Goal: Task Accomplishment & Management: Complete application form

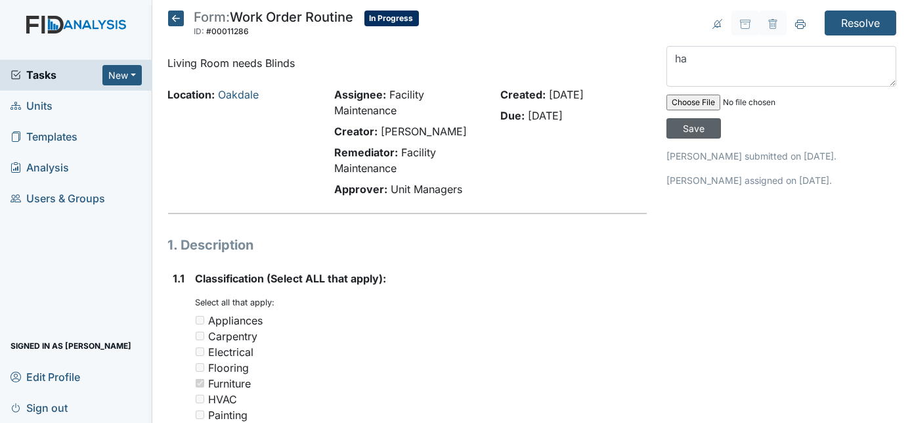
type textarea "h"
type textarea "blinds installed"
click at [721, 118] on input "Save" at bounding box center [694, 128] width 55 height 20
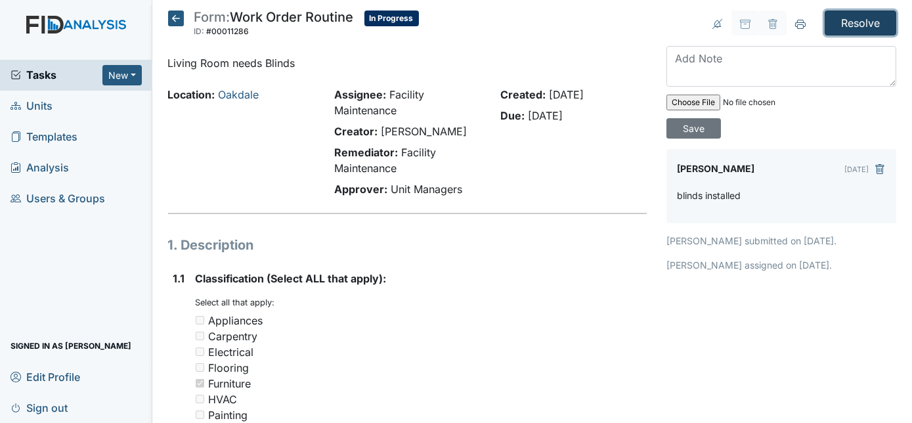
click at [851, 27] on input "Resolve" at bounding box center [861, 23] width 72 height 25
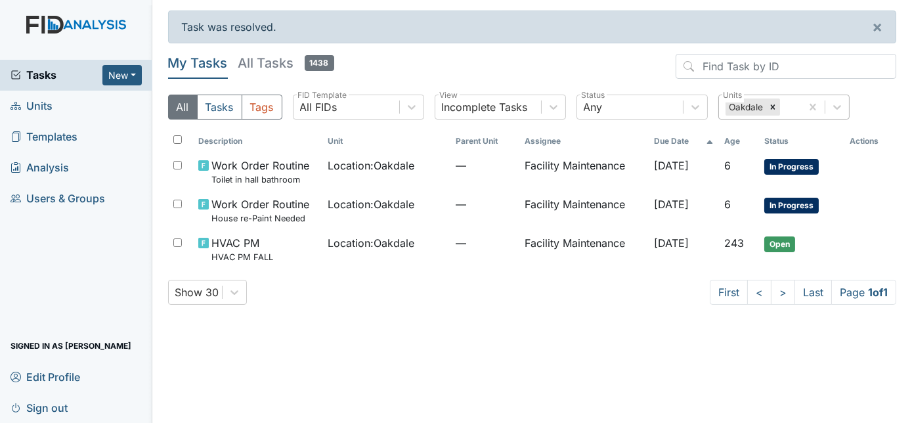
click at [801, 114] on div "Oakdale" at bounding box center [760, 107] width 82 height 24
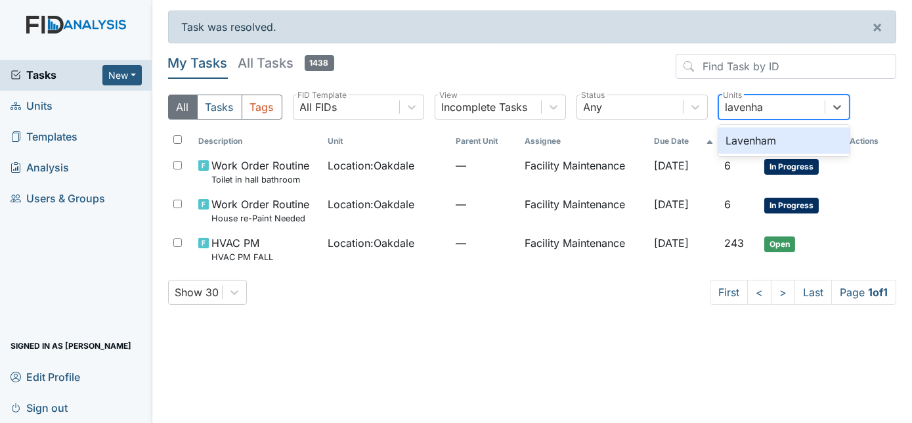
type input "lavenham"
click at [788, 146] on div "Lavenham" at bounding box center [784, 140] width 131 height 26
